Goal: Transaction & Acquisition: Purchase product/service

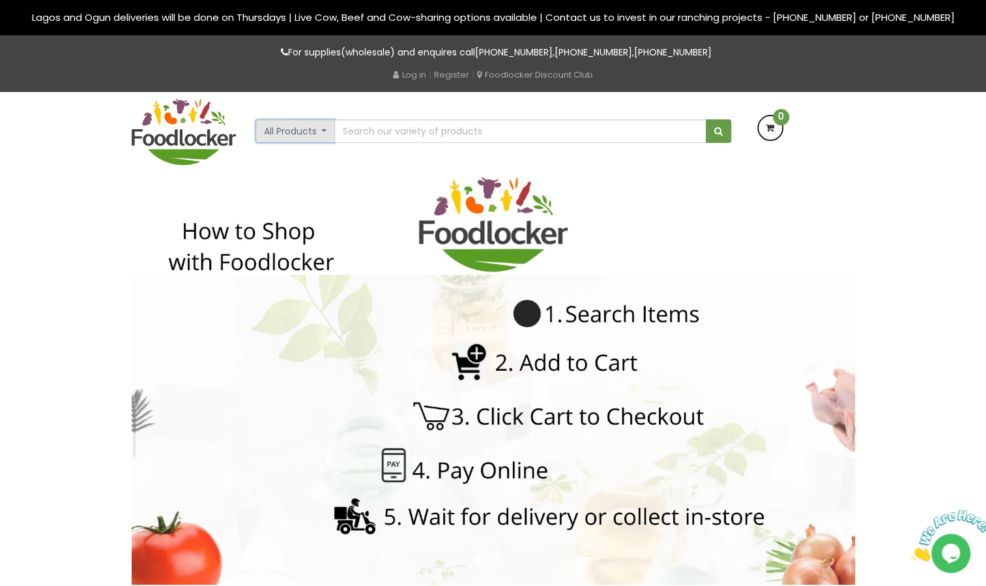
click at [327, 134] on button "All Products" at bounding box center [296, 130] width 80 height 23
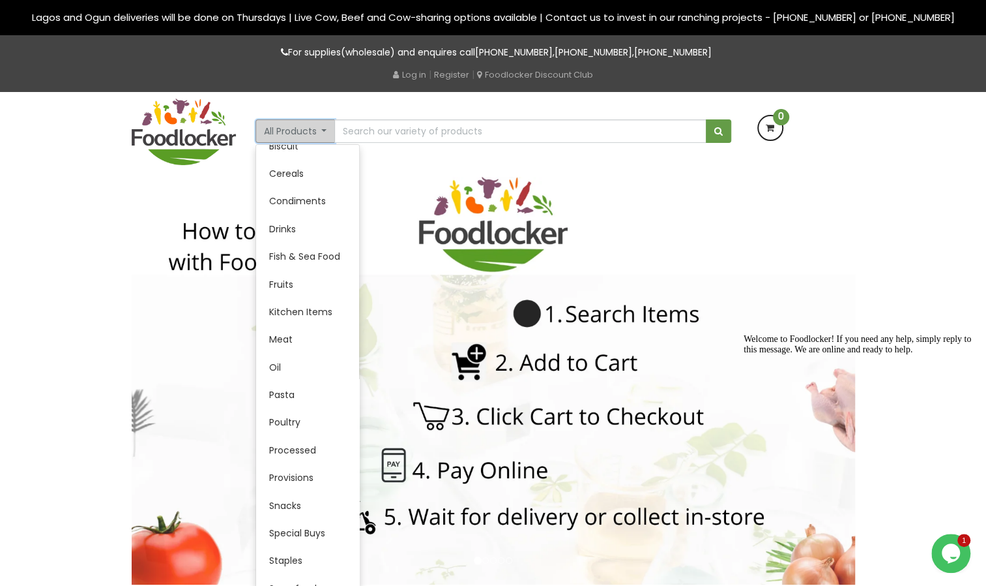
scroll to position [96, 0]
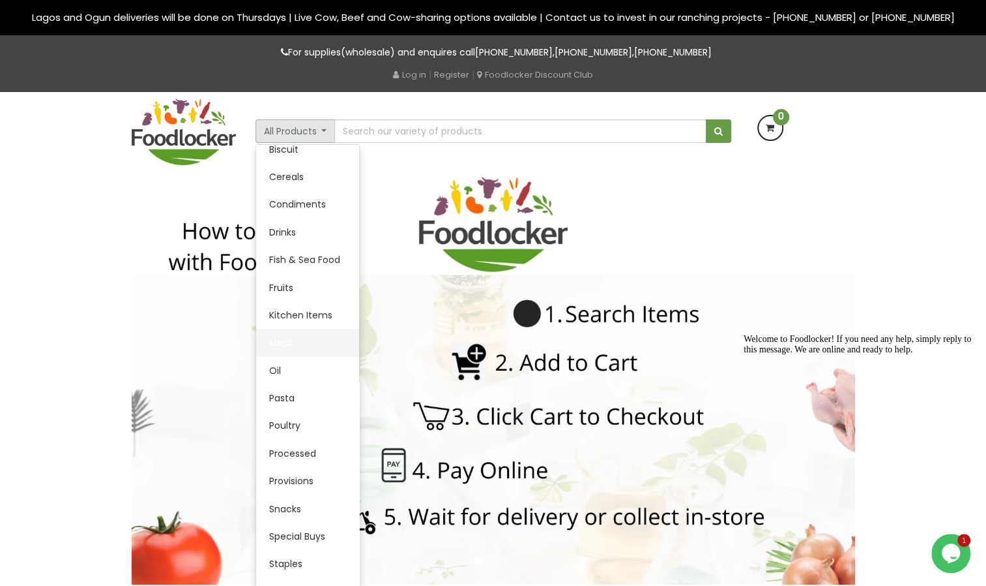
click at [290, 339] on link "Meat" at bounding box center [307, 342] width 103 height 27
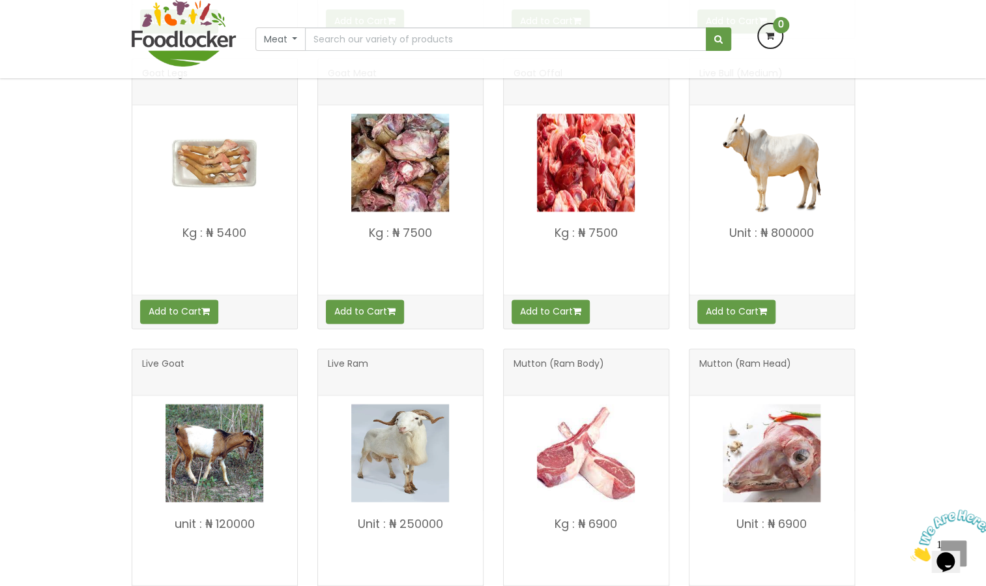
scroll to position [1145, 0]
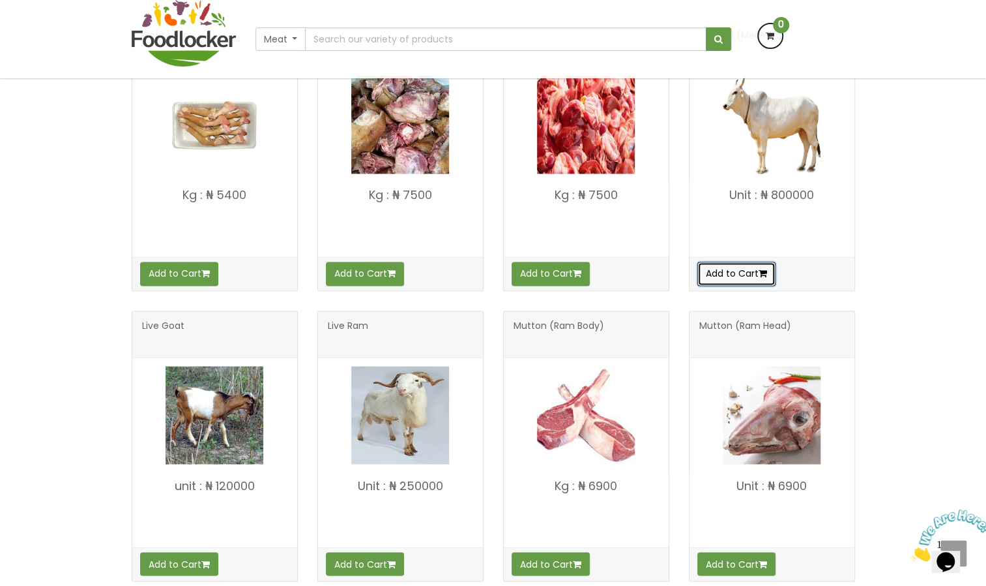
click at [735, 269] on button "Add to Cart" at bounding box center [737, 272] width 78 height 23
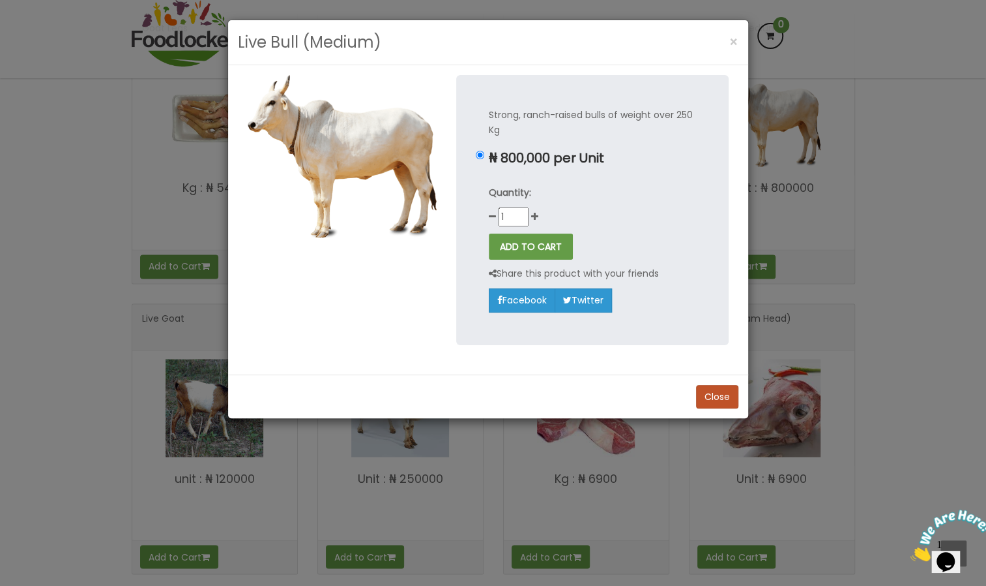
scroll to position [1150, 0]
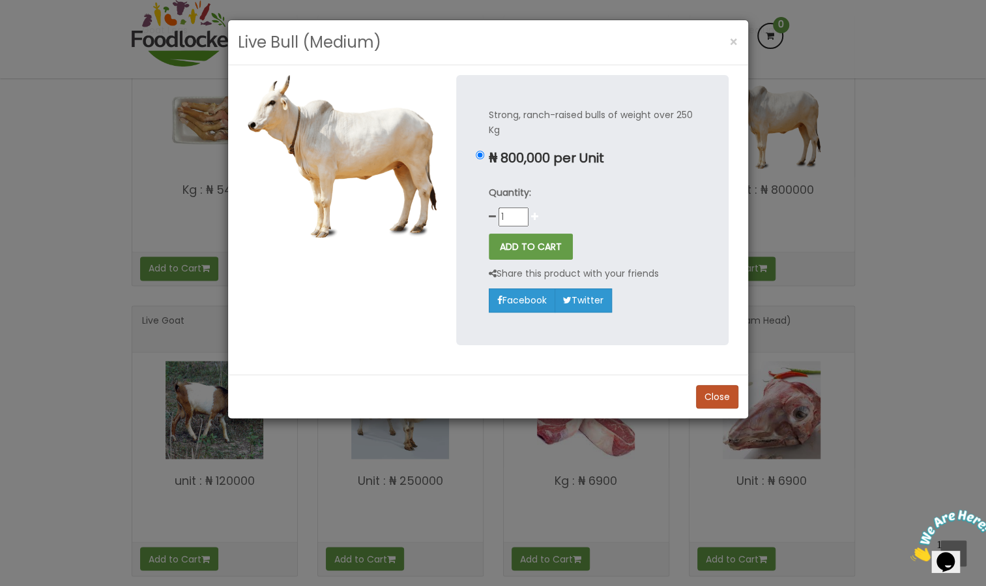
click at [534, 217] on icon at bounding box center [534, 216] width 7 height 9
type input "4"
click at [528, 244] on button "ADD TO CART" at bounding box center [531, 246] width 84 height 26
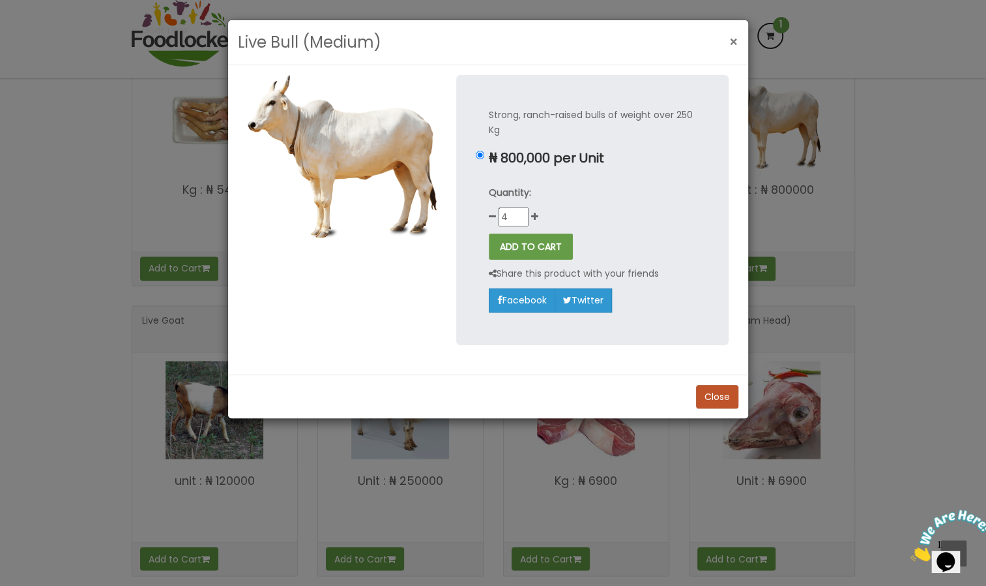
click at [737, 42] on span "×" at bounding box center [734, 42] width 9 height 19
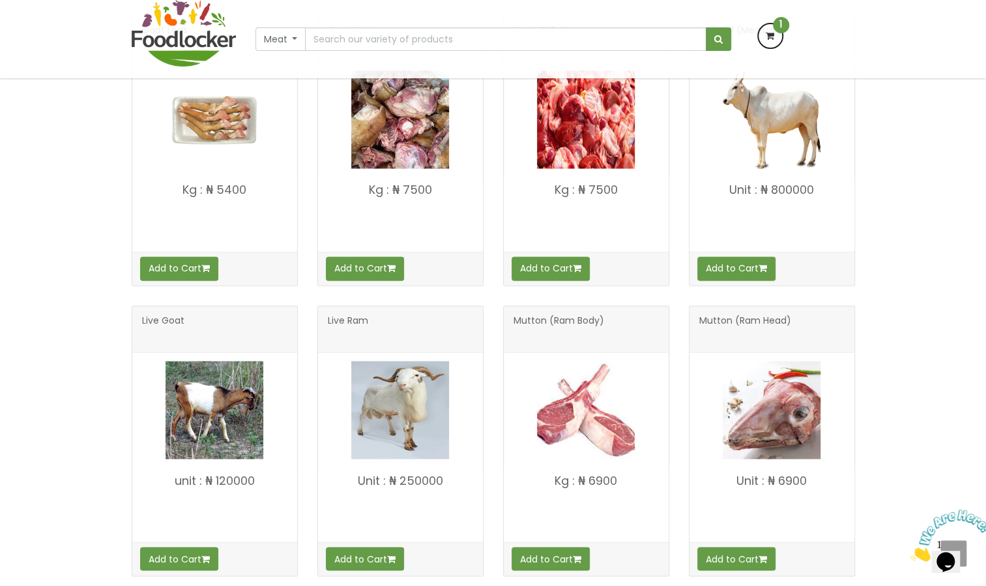
click at [807, 320] on h3 "Mutton (Ram Head)" at bounding box center [772, 329] width 145 height 26
click at [365, 552] on button "Add to Cart" at bounding box center [365, 557] width 78 height 23
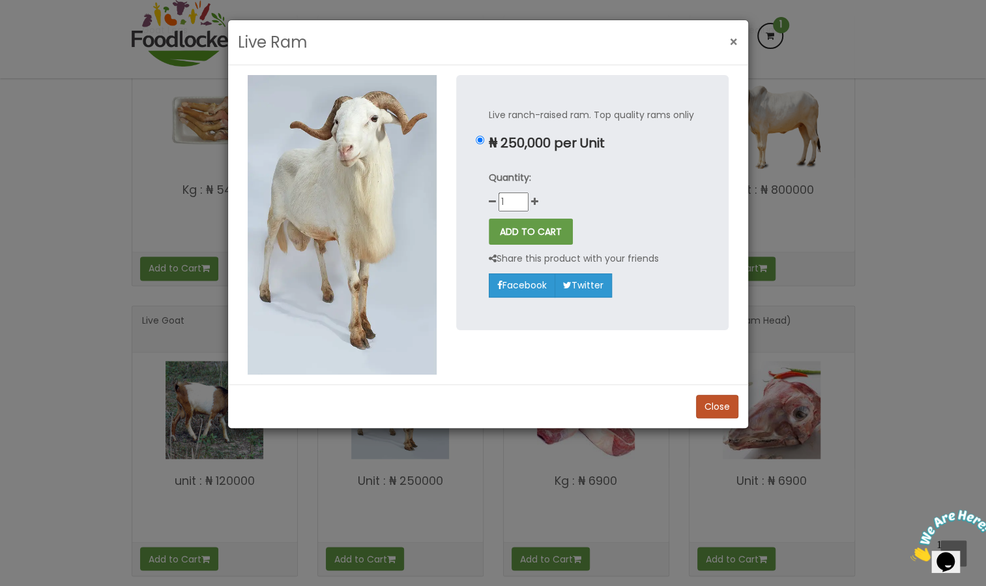
click at [734, 40] on span "×" at bounding box center [734, 42] width 9 height 19
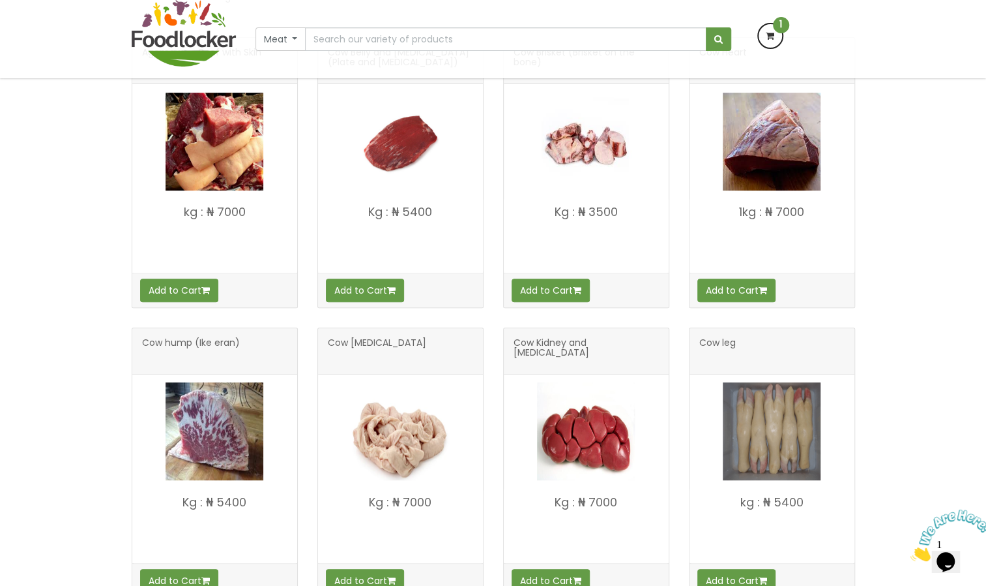
scroll to position [0, 0]
